Goal: Task Accomplishment & Management: Manage account settings

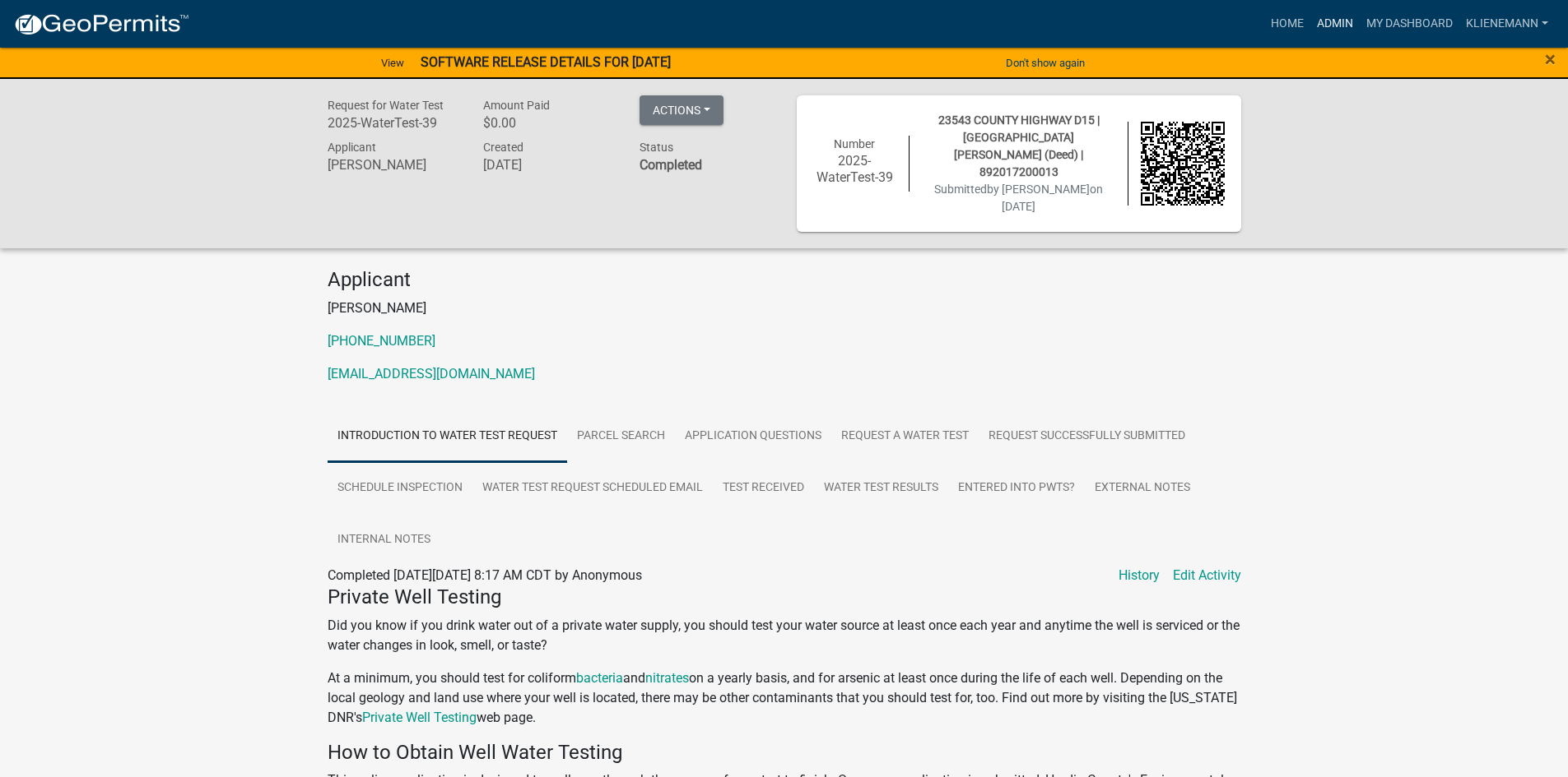
click at [1339, 27] on link "Admin" at bounding box center [1335, 24] width 49 height 32
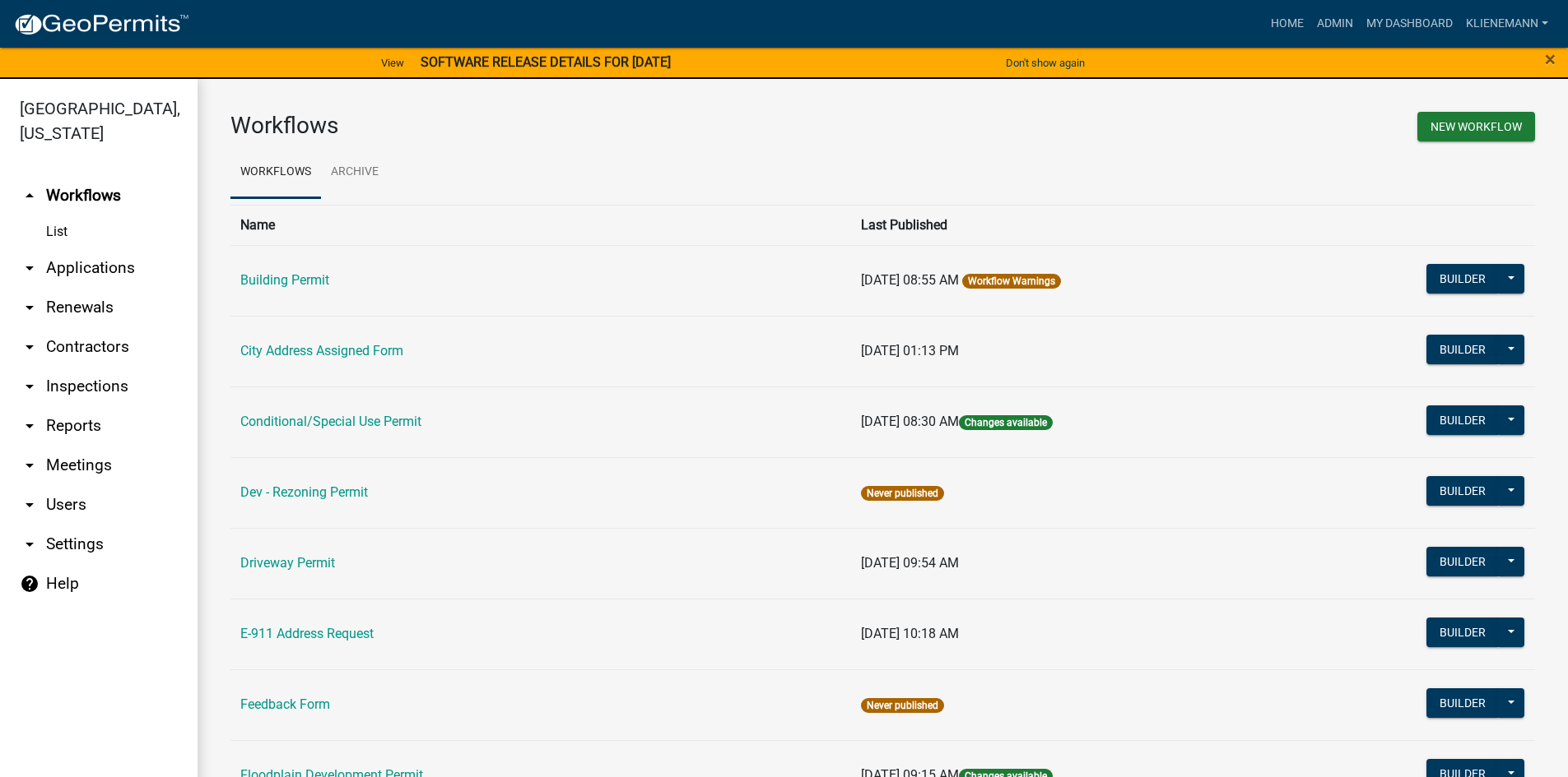
click at [141, 248] on link "arrow_drop_down Applications" at bounding box center [98, 267] width 197 height 39
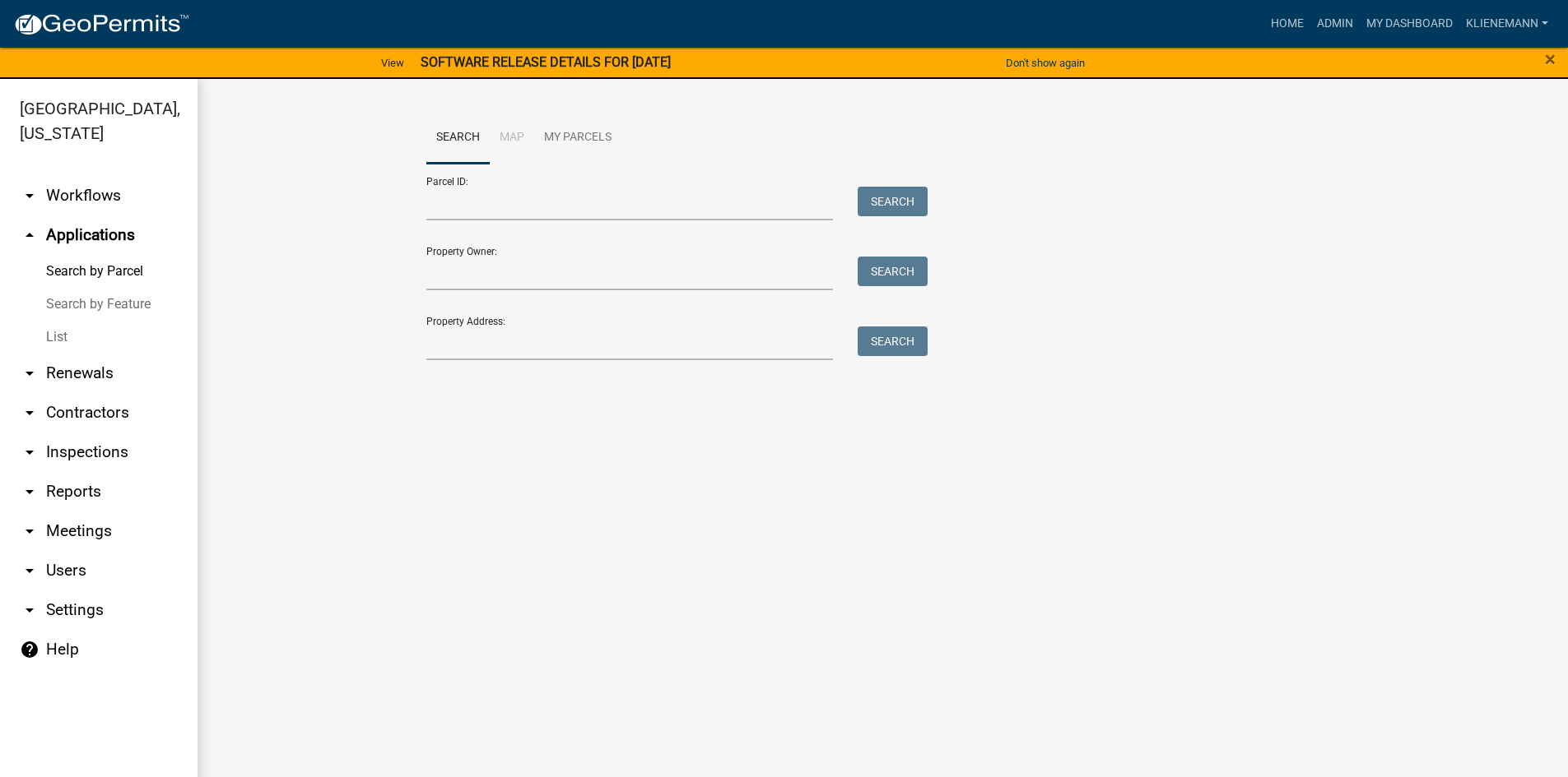
click at [95, 325] on link "List" at bounding box center [98, 338] width 197 height 33
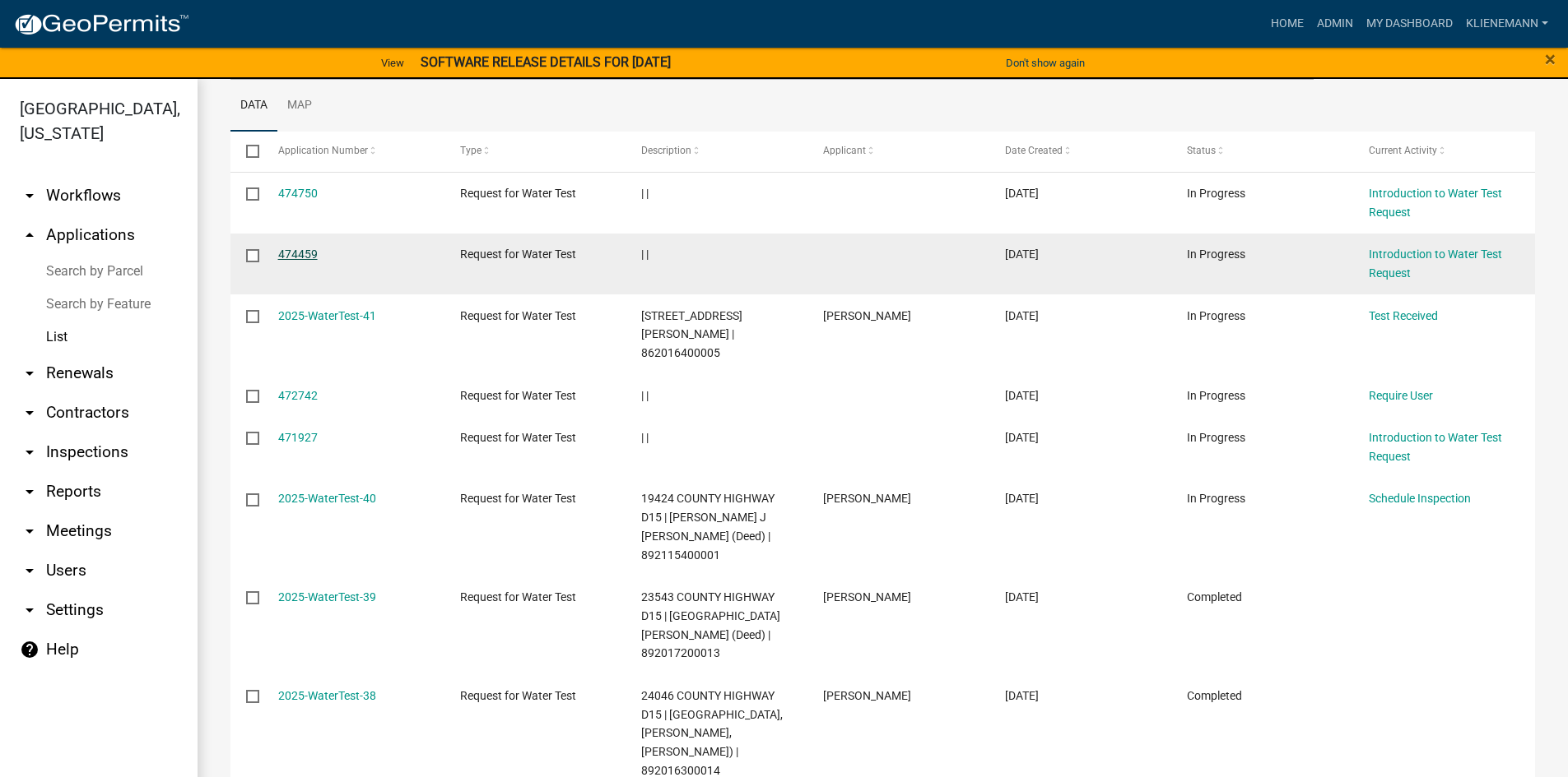
scroll to position [246, 0]
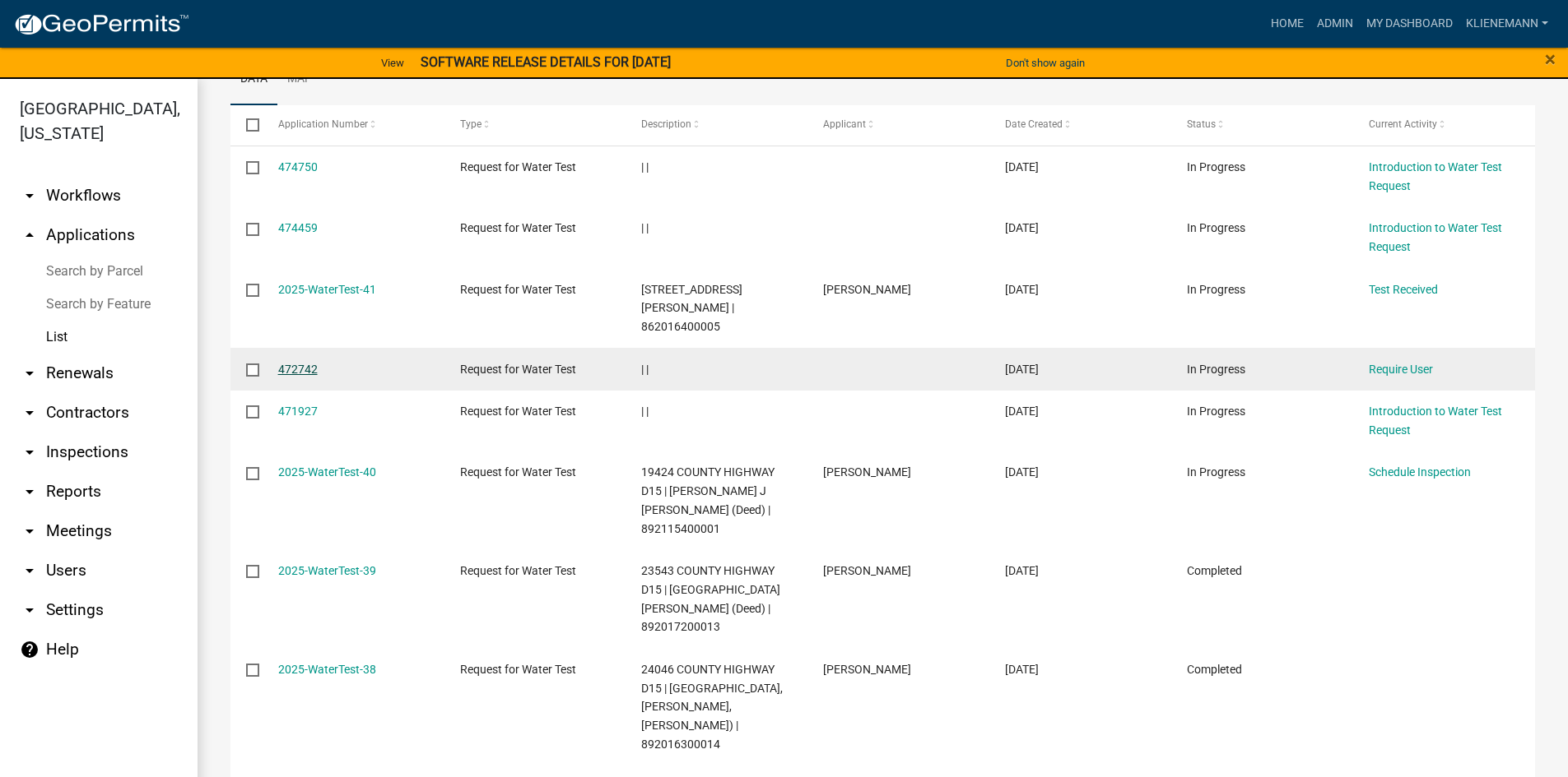
click at [300, 363] on link "472742" at bounding box center [297, 369] width 39 height 13
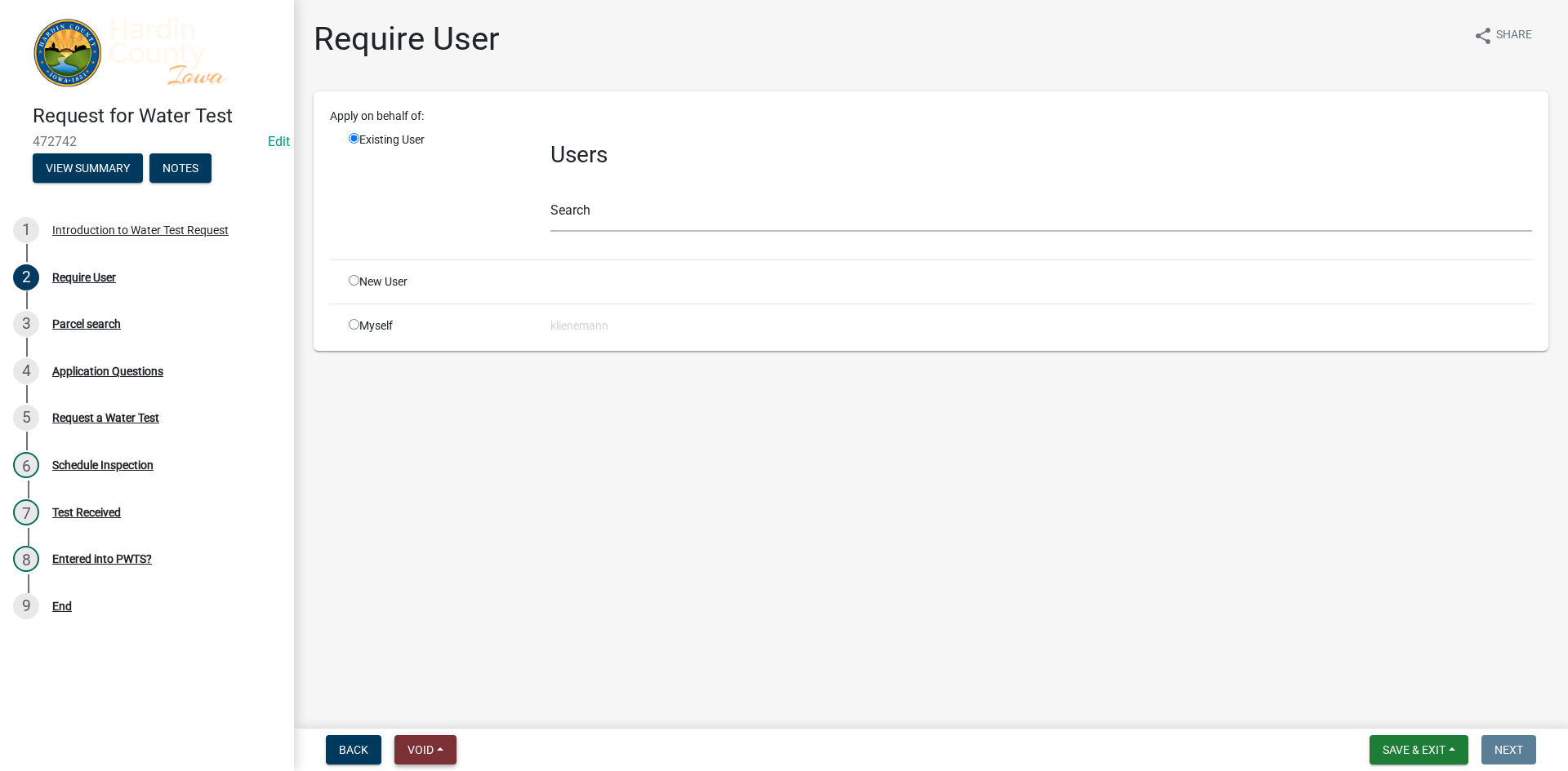
click at [441, 748] on button "Void" at bounding box center [425, 750] width 62 height 30
click at [477, 706] on button "Void" at bounding box center [460, 707] width 131 height 39
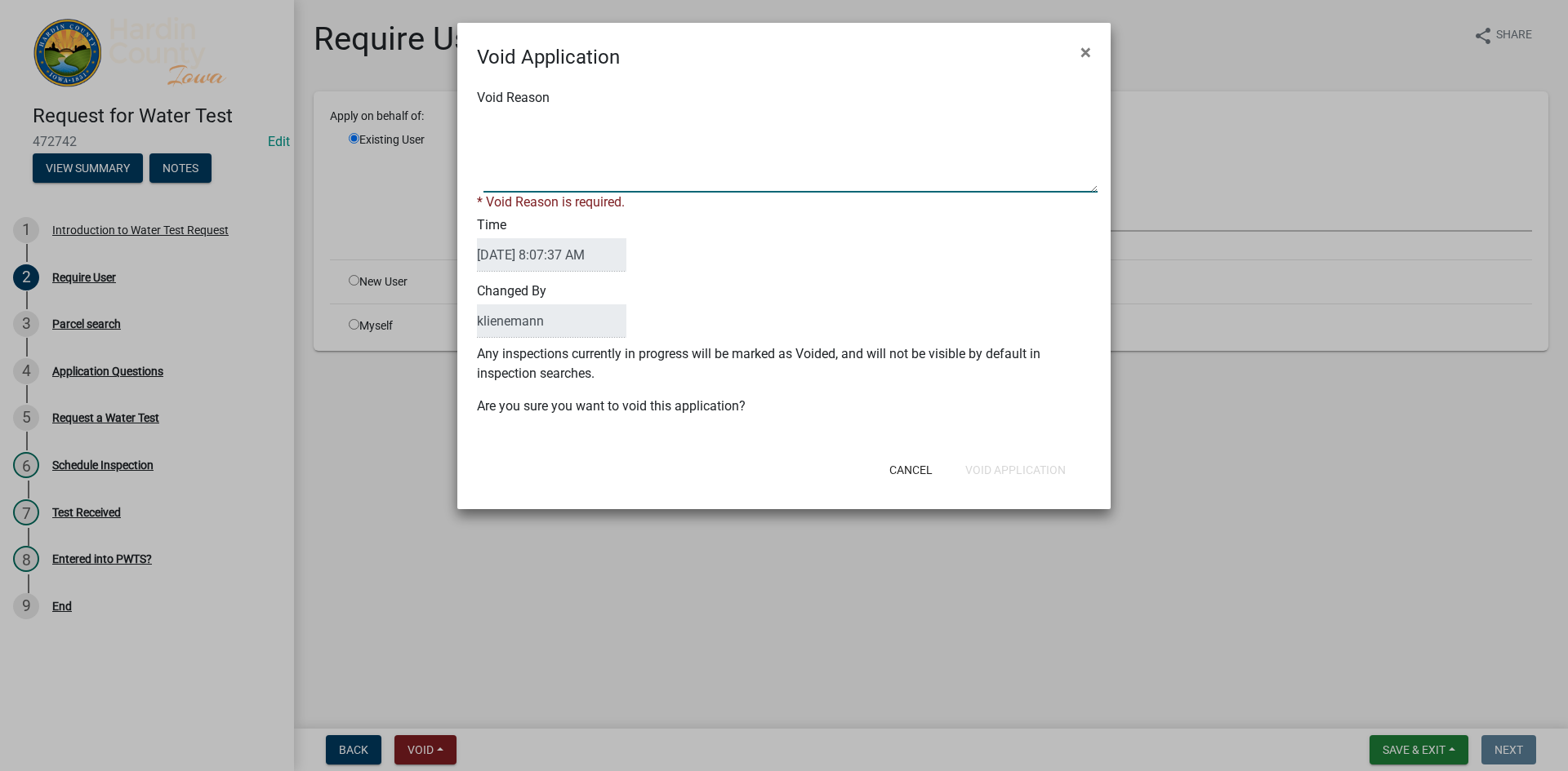
click at [591, 172] on textarea "Void Reason" at bounding box center [790, 152] width 614 height 82
type textarea "duplicate"
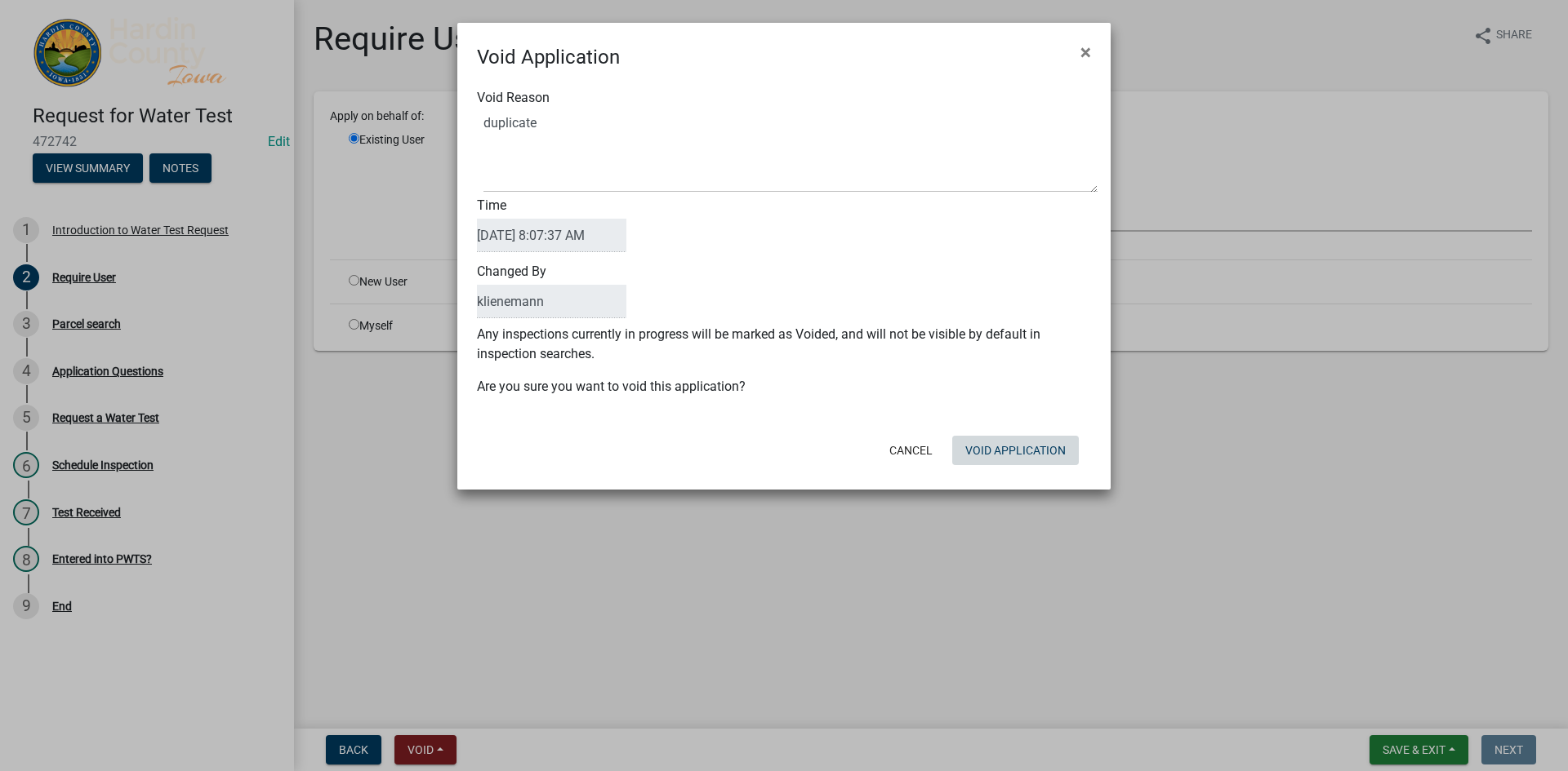
click at [1010, 473] on form "Void Application × Void Reason Time [DATE] 8:07:37 AM Changed By [PERSON_NAME] …" at bounding box center [784, 249] width 653 height 453
click at [1016, 454] on button "Void Application" at bounding box center [1015, 451] width 126 height 30
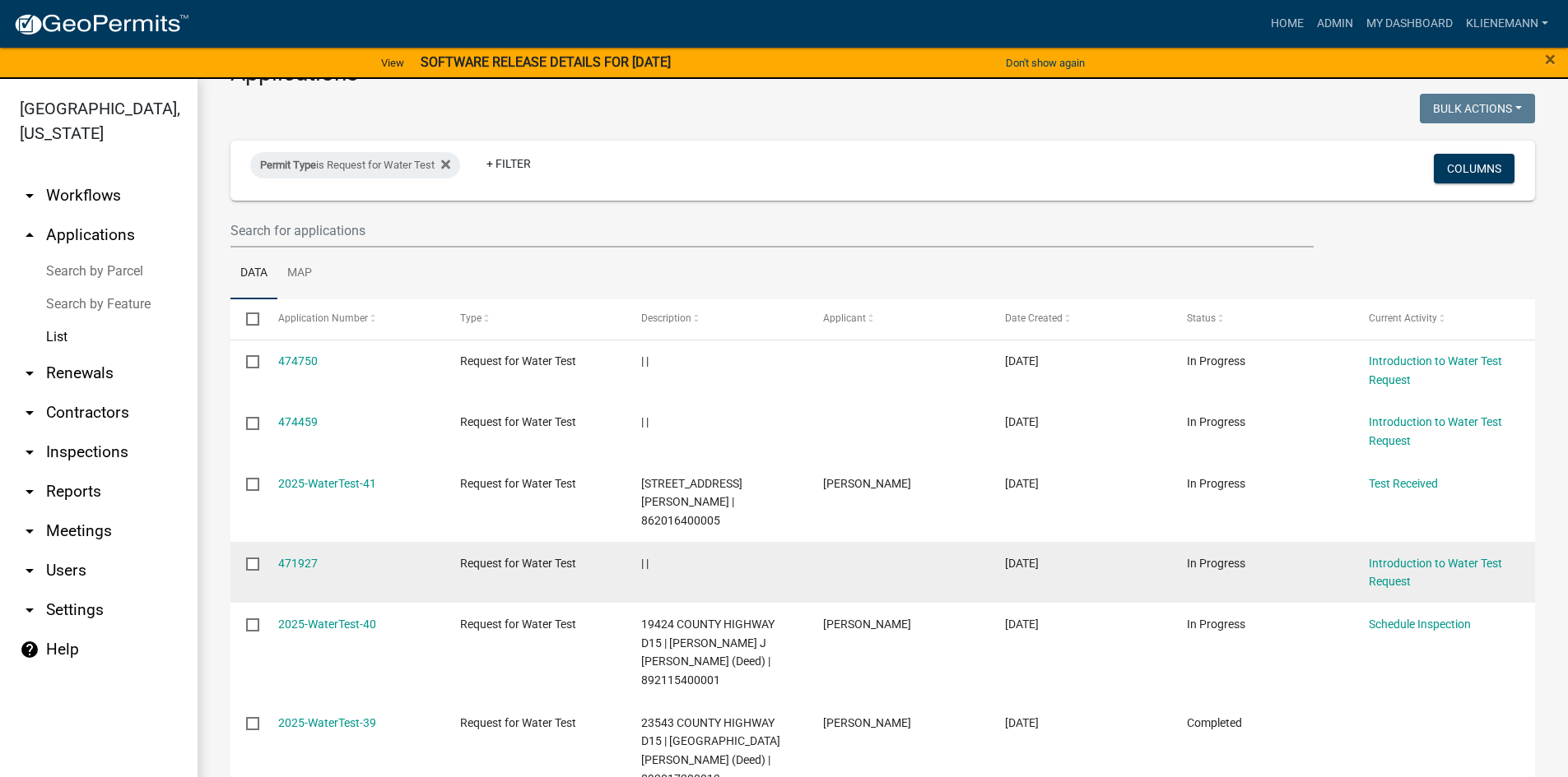
scroll to position [82, 0]
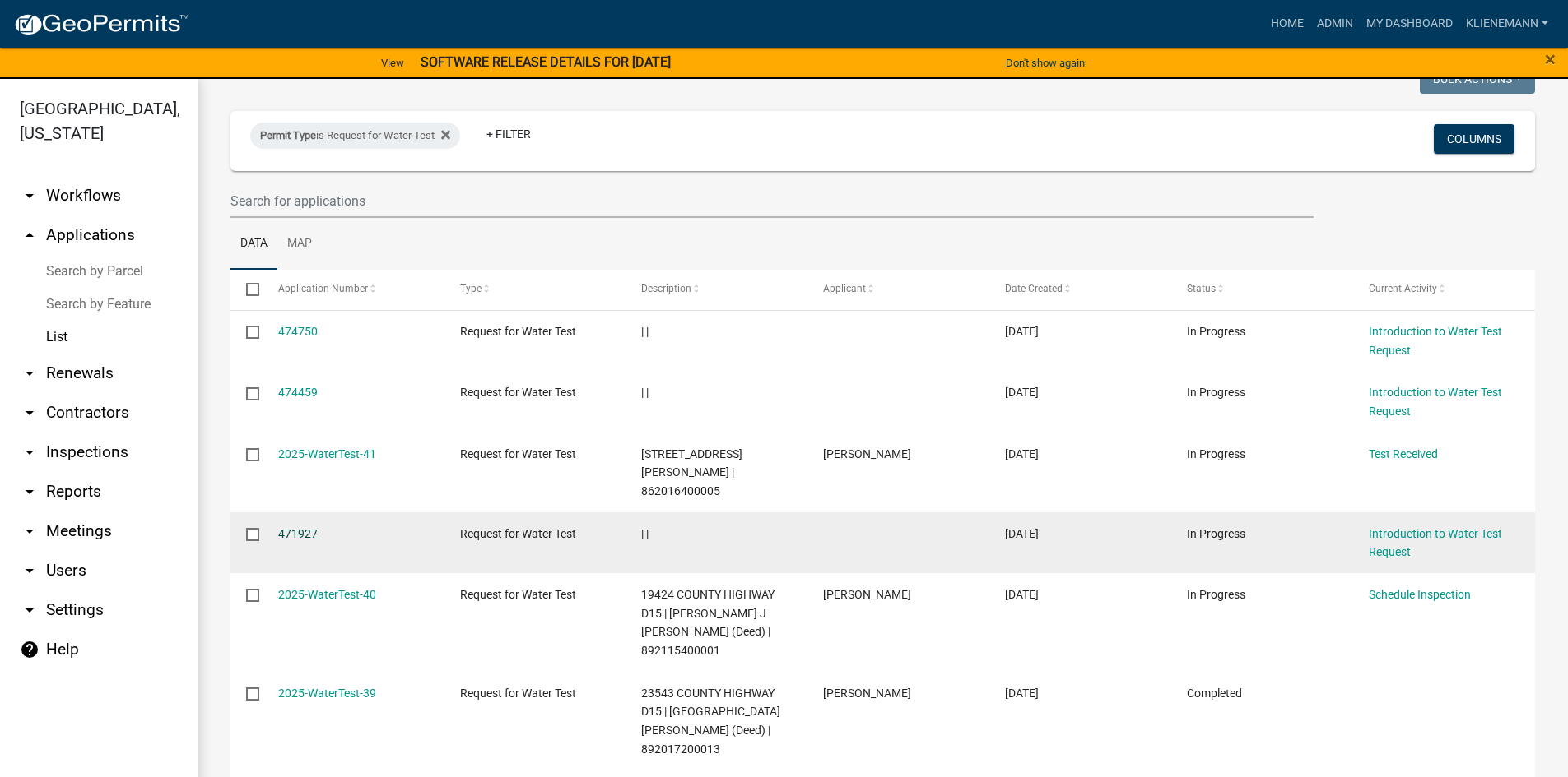
click at [313, 527] on link "471927" at bounding box center [297, 533] width 39 height 13
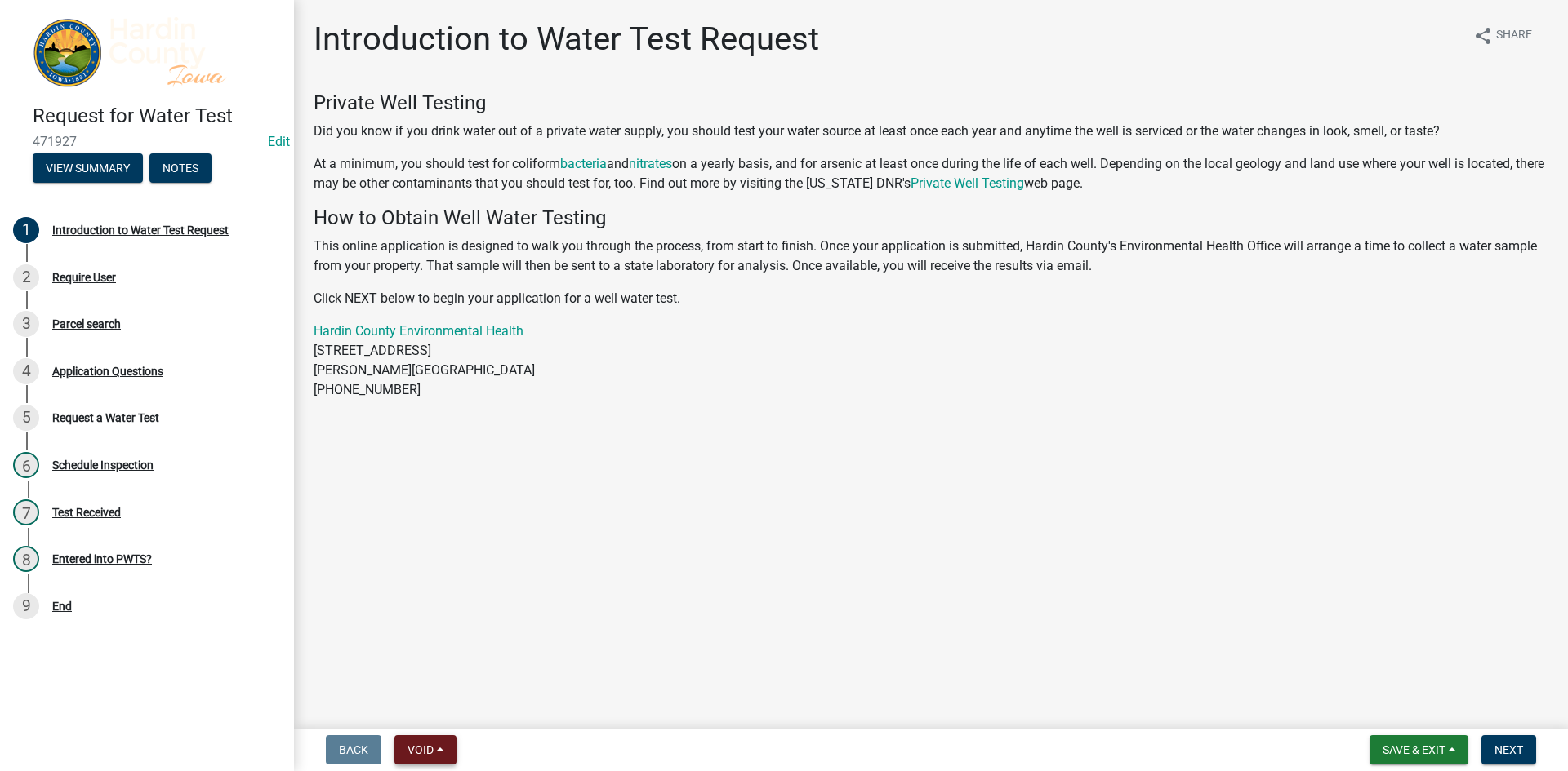
click at [437, 741] on button "Void" at bounding box center [425, 750] width 62 height 30
click at [462, 697] on button "Void" at bounding box center [460, 707] width 131 height 39
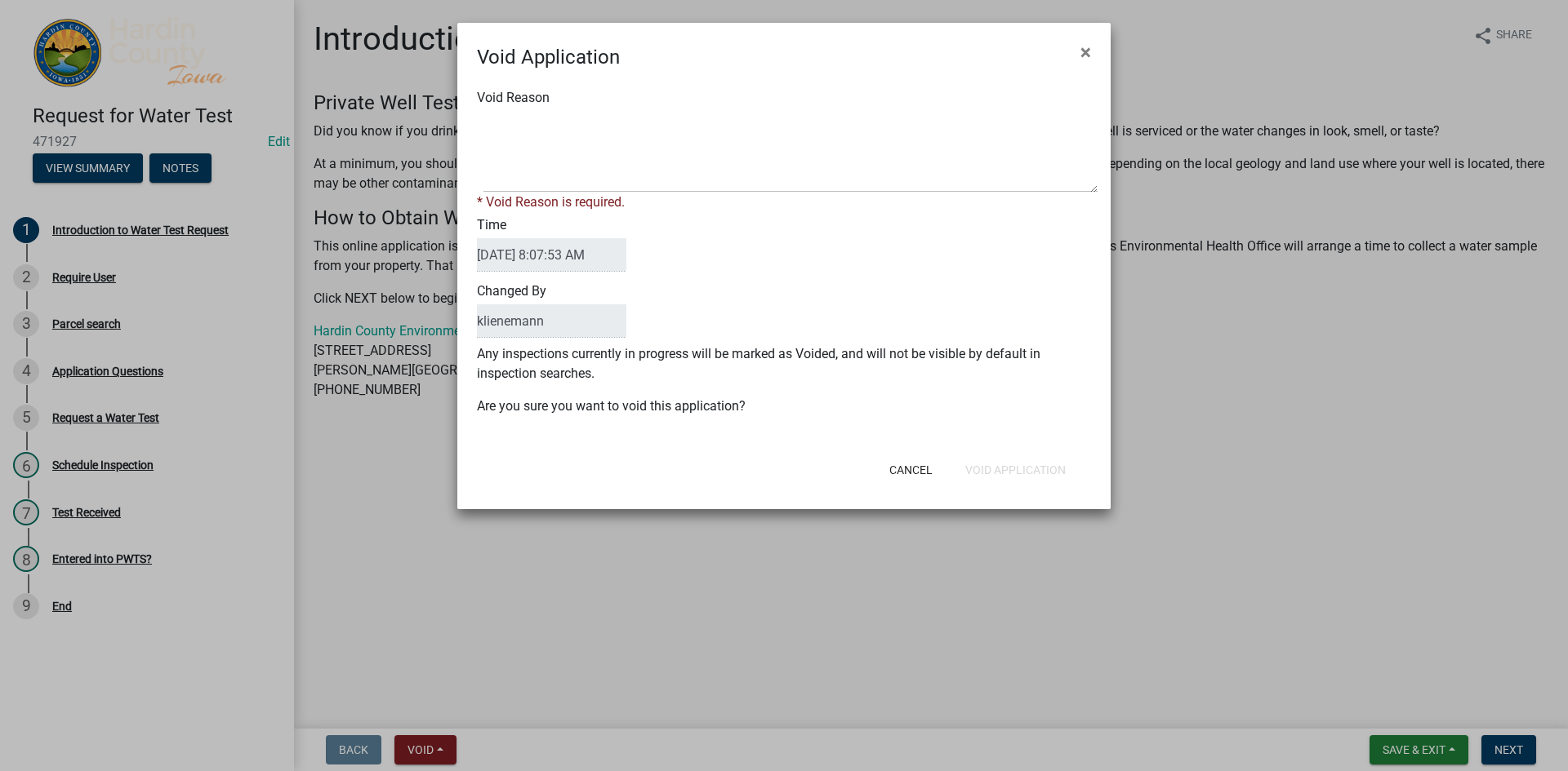
drag, startPoint x: 567, startPoint y: 85, endPoint x: 563, endPoint y: 97, distance: 12.6
click at [563, 95] on div "Void Reason * Void Reason is required. Time [DATE] 8:07:53 AM Changed By [PERSO…" at bounding box center [784, 260] width 653 height 377
click at [572, 128] on textarea "Void Reason" at bounding box center [790, 152] width 614 height 82
type textarea "duplicate"
click at [1036, 466] on div "Cancel Void Application" at bounding box center [891, 470] width 402 height 43
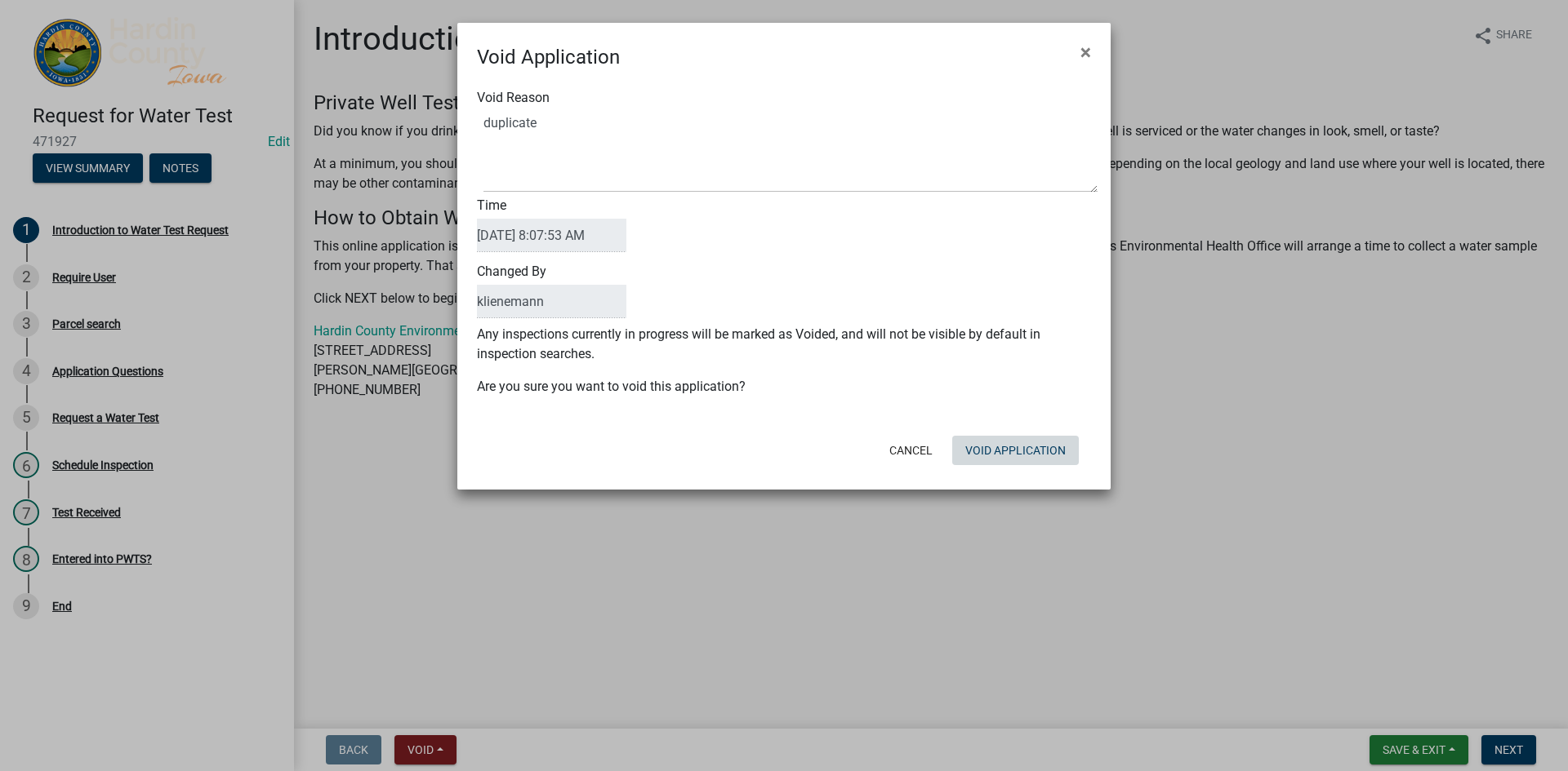
click at [1032, 464] on button "Void Application" at bounding box center [1015, 451] width 126 height 30
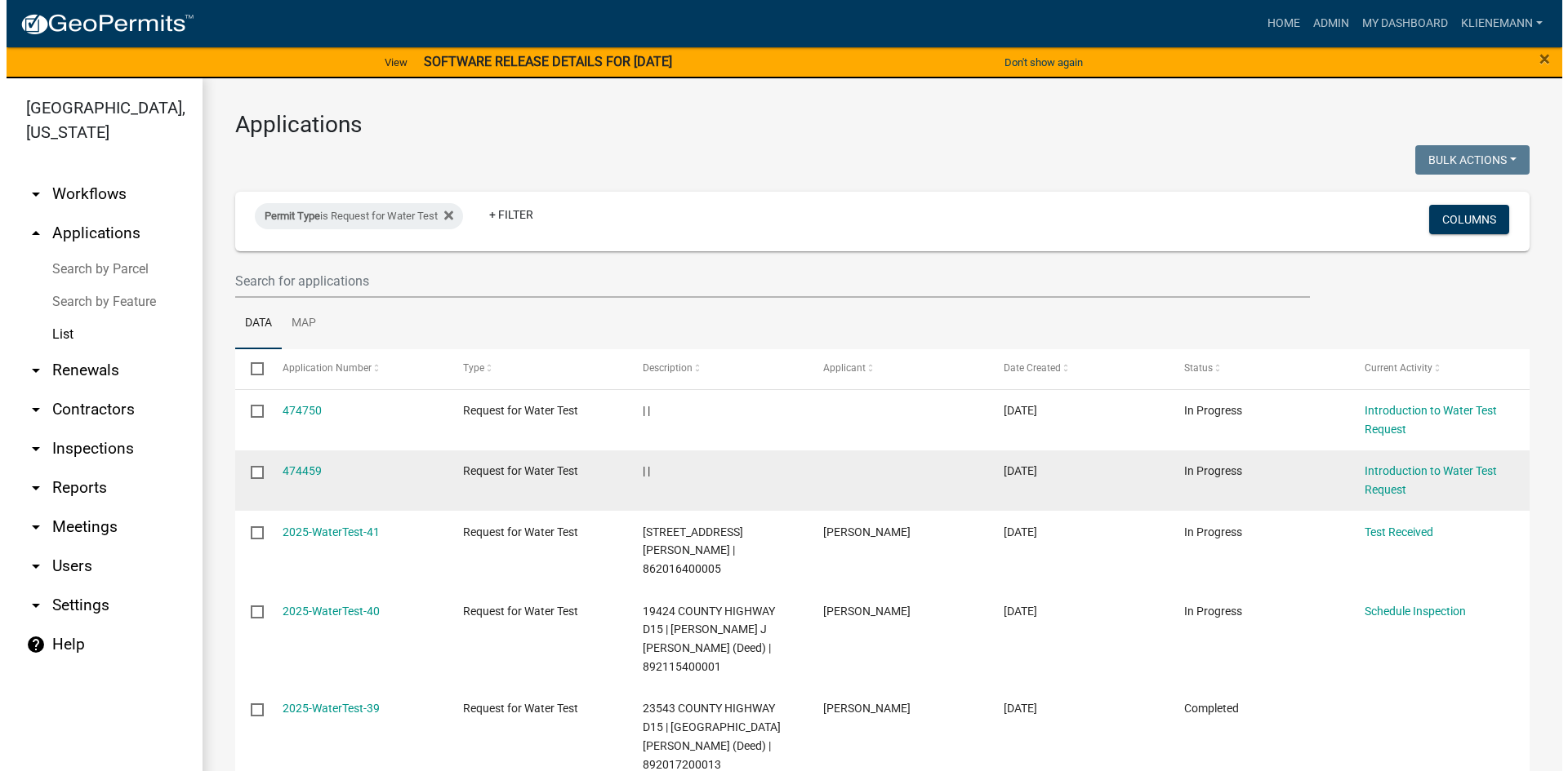
scroll to position [82, 0]
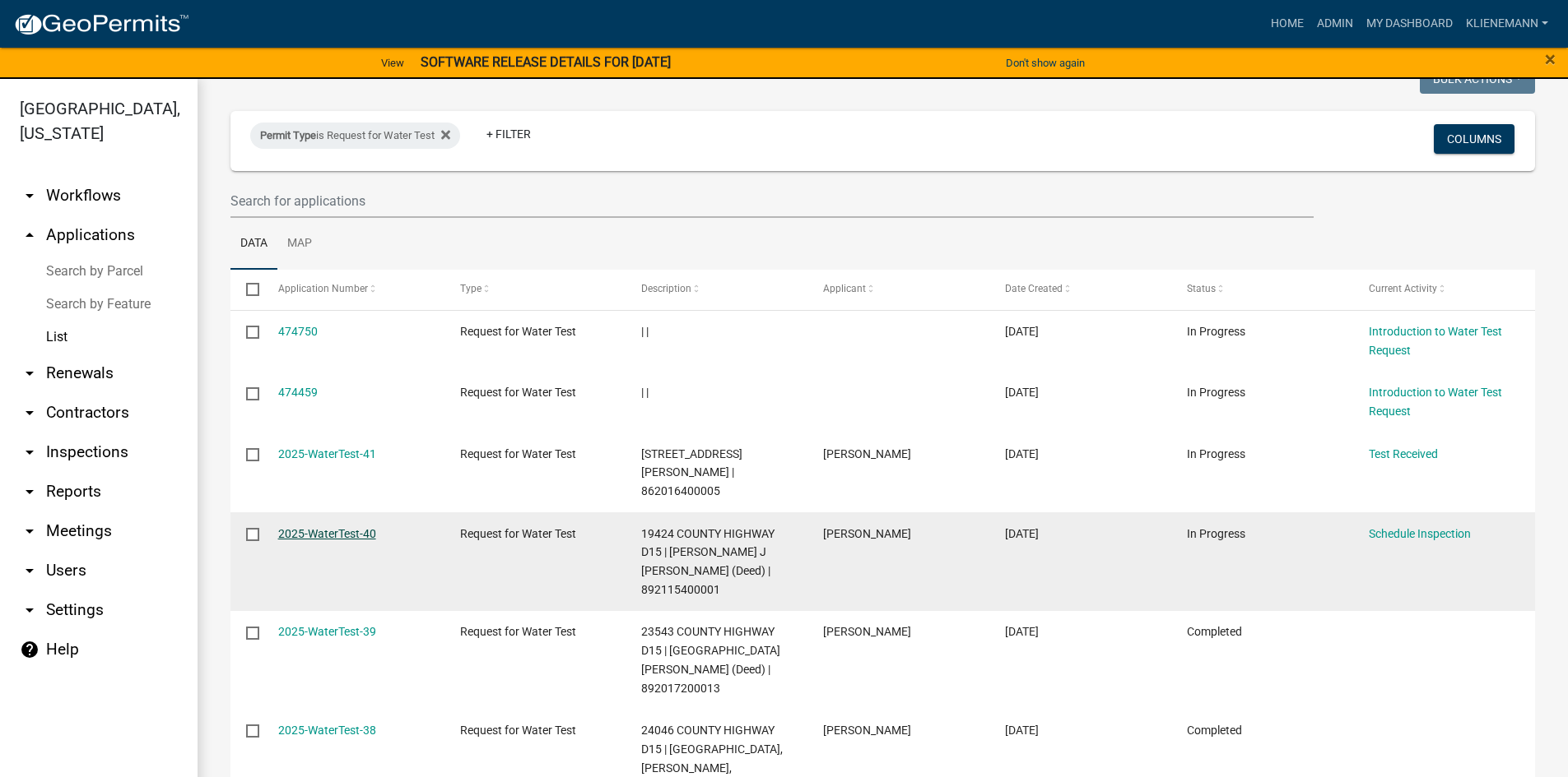
click at [338, 527] on link "2025-WaterTest-40" at bounding box center [327, 533] width 98 height 13
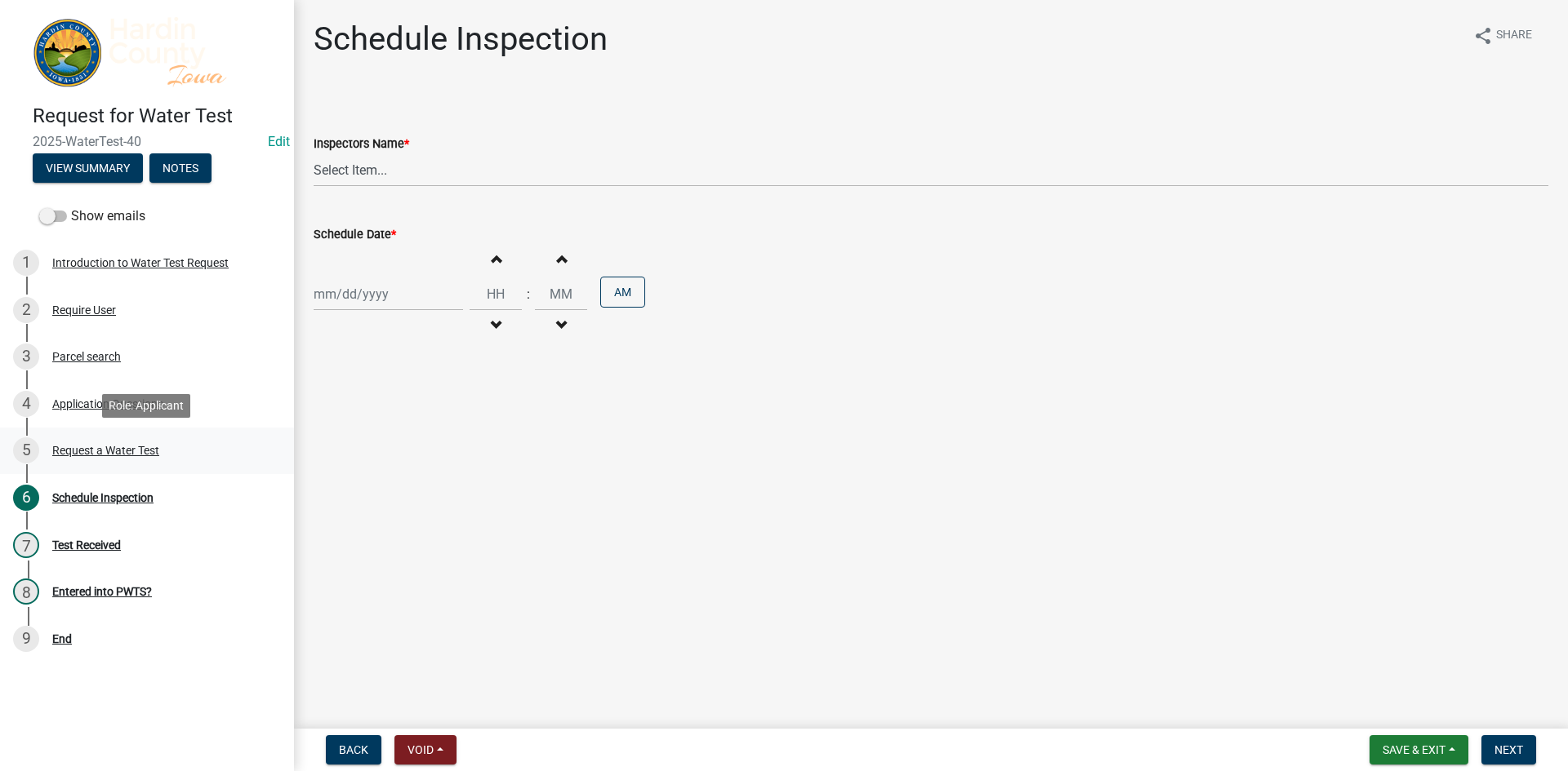
click at [172, 445] on div "5 Request a Water Test" at bounding box center [140, 451] width 255 height 26
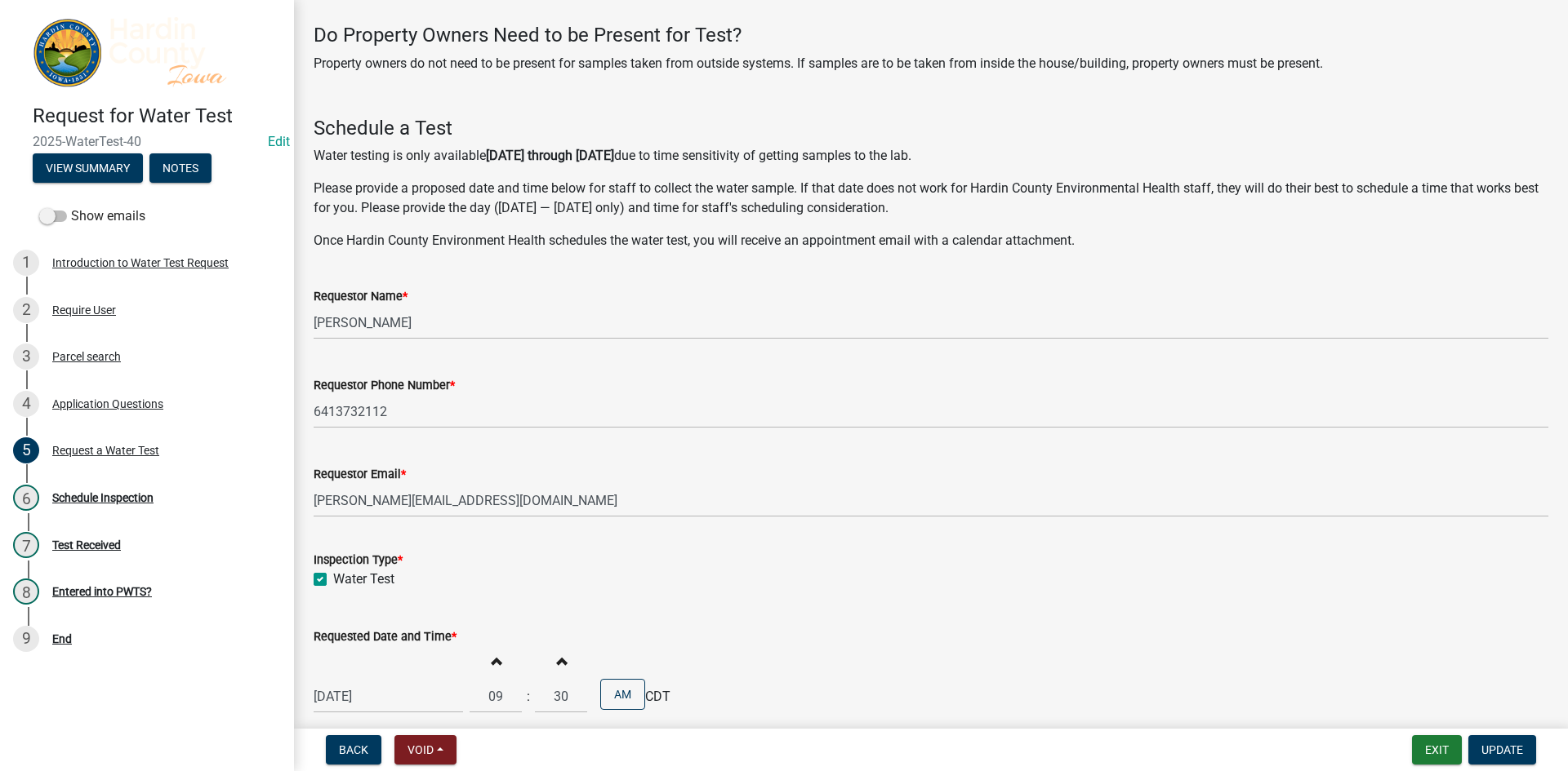
scroll to position [65, 0]
click at [188, 399] on div "4 Application Questions" at bounding box center [140, 404] width 255 height 26
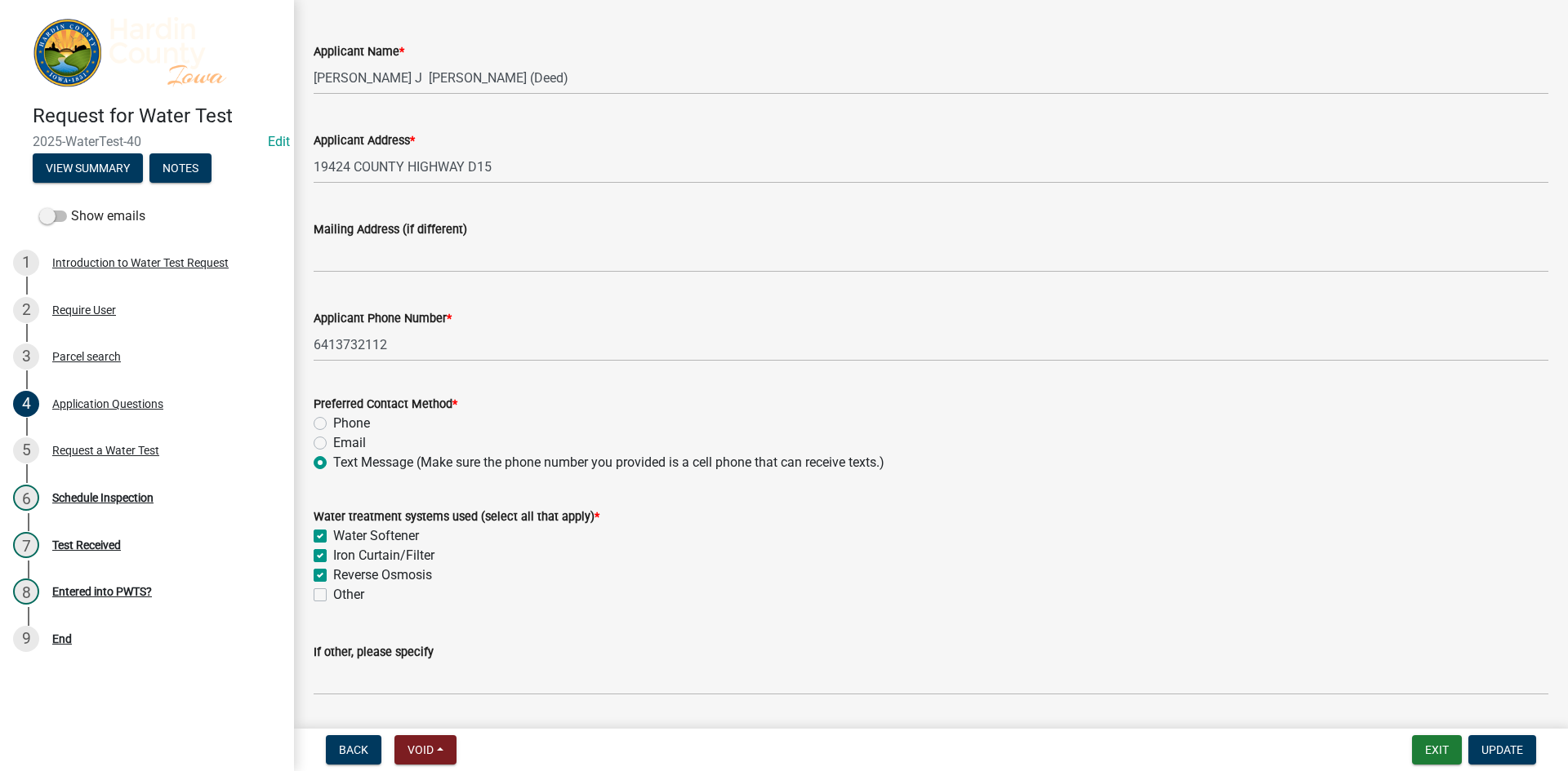
scroll to position [0, 0]
